Goal: Communication & Community: Answer question/provide support

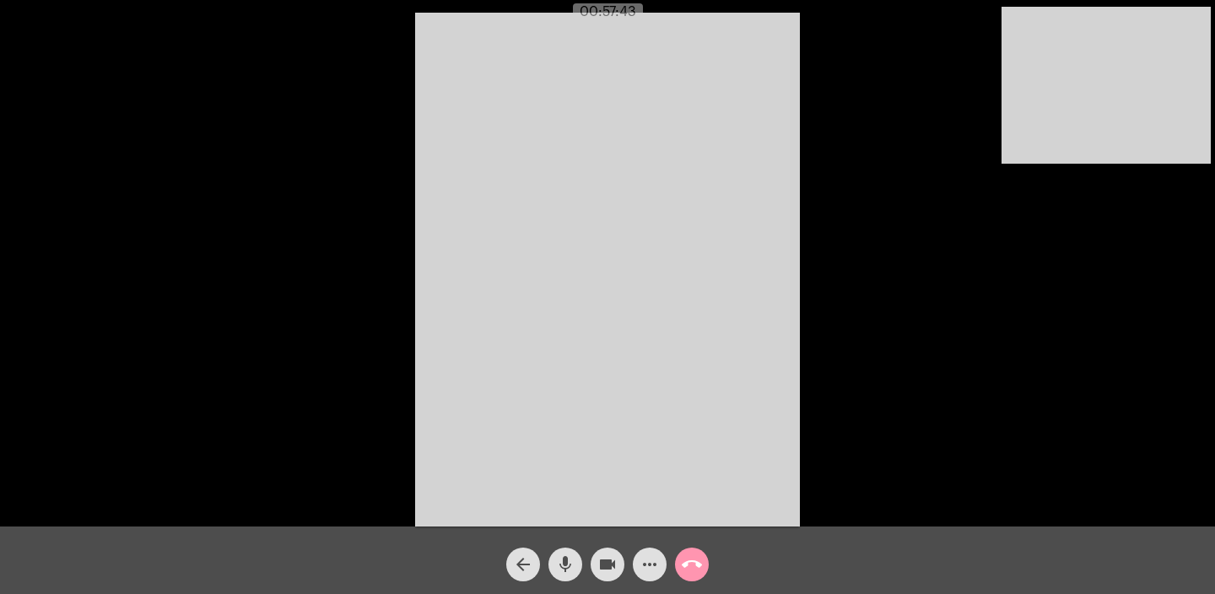
click at [691, 558] on mat-icon "call_end" at bounding box center [692, 564] width 20 height 20
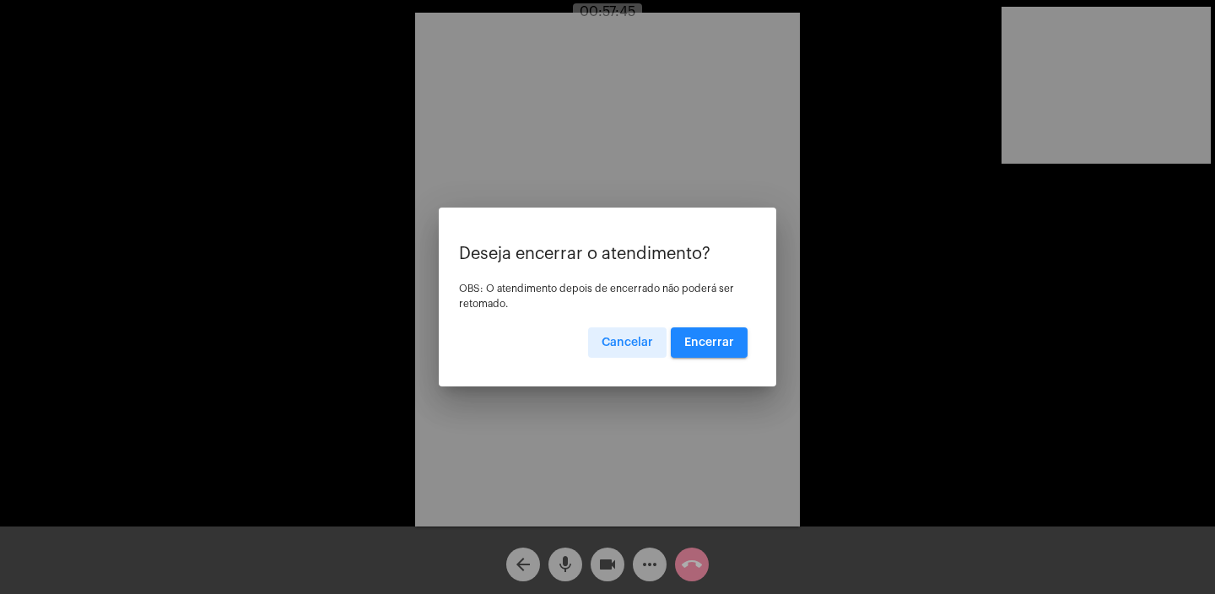
click at [721, 343] on span "Encerrar" at bounding box center [709, 343] width 50 height 12
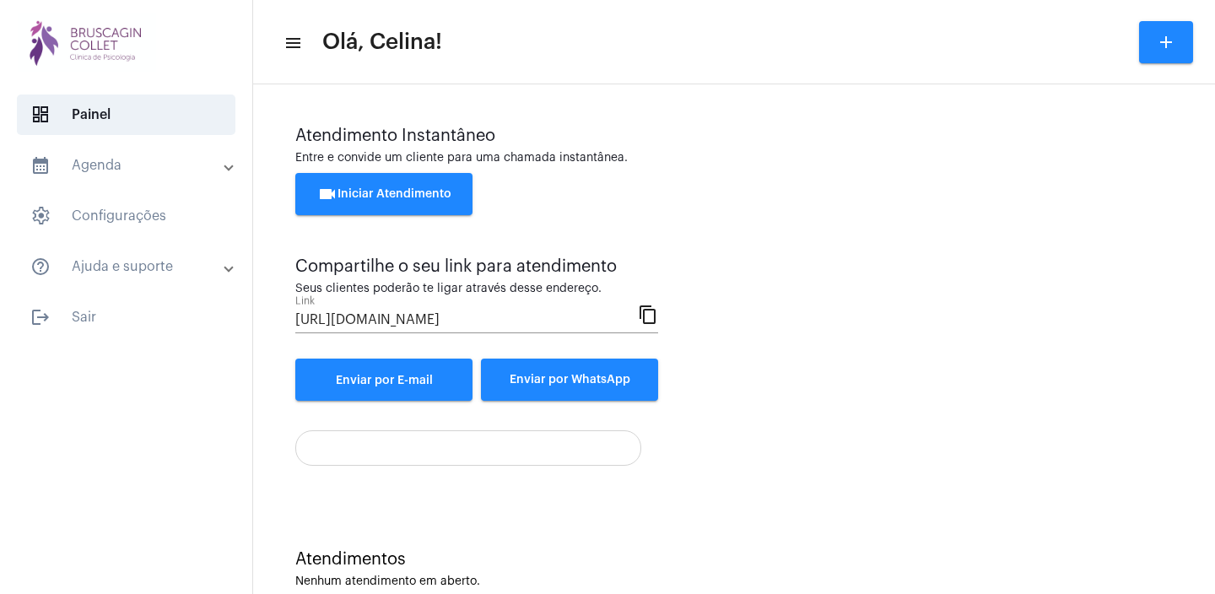
click at [402, 191] on span "videocam Iniciar Atendimento" at bounding box center [384, 194] width 134 height 12
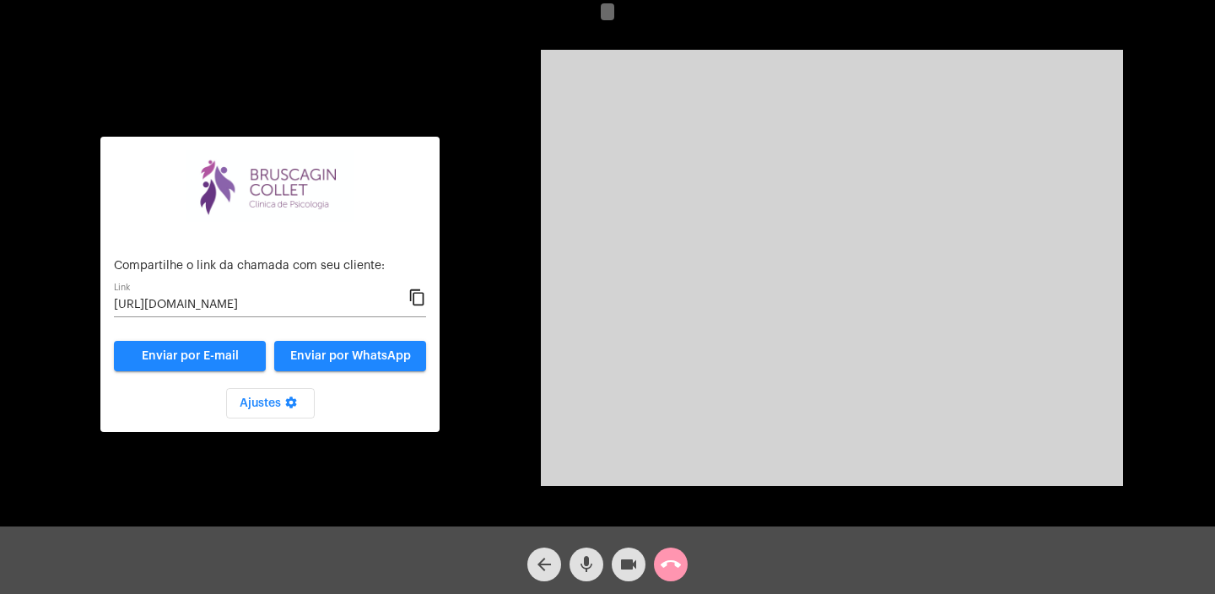
click at [417, 300] on mat-icon "content_copy" at bounding box center [417, 298] width 18 height 20
click at [417, 296] on mat-icon "content_copy" at bounding box center [417, 298] width 18 height 20
